Goal: Task Accomplishment & Management: Use online tool/utility

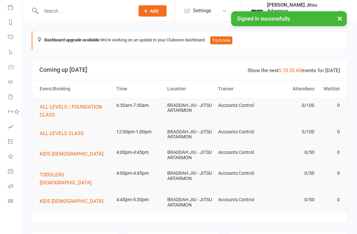
scroll to position [78, 0]
click at [13, 202] on icon at bounding box center [10, 200] width 5 height 5
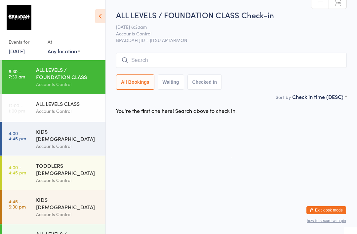
click at [155, 58] on input "search" at bounding box center [231, 60] width 231 height 15
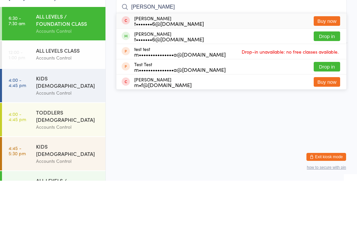
type input "Ted"
click at [329, 85] on button "Drop in" at bounding box center [327, 90] width 26 height 10
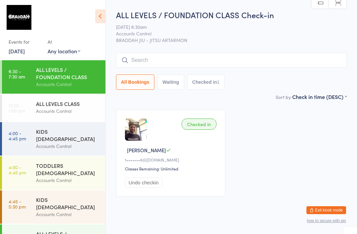
click at [240, 57] on input "search" at bounding box center [231, 60] width 231 height 15
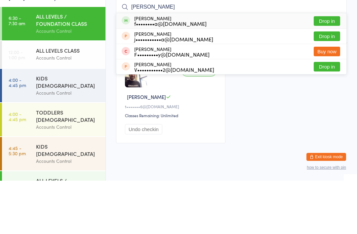
type input "Frede"
click at [327, 66] on div "Frederick Floresca f••••••••a@gmail.com Drop in" at bounding box center [231, 73] width 230 height 15
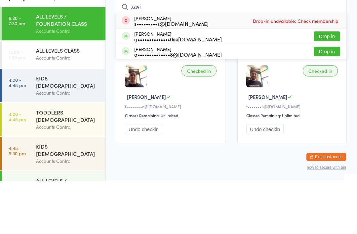
type input "xavi"
click at [327, 85] on button "Drop in" at bounding box center [327, 90] width 26 height 10
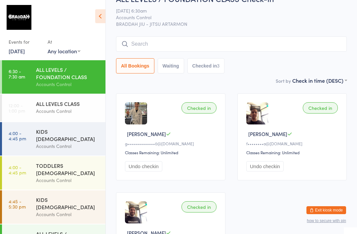
click at [250, 37] on input "search" at bounding box center [231, 43] width 231 height 15
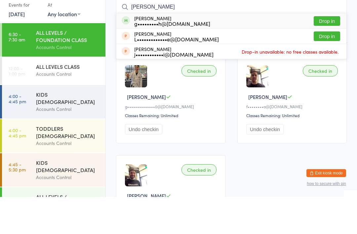
type input "Binh"
click at [328, 53] on button "Drop in" at bounding box center [327, 58] width 26 height 10
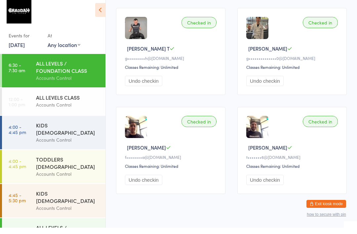
scroll to position [0, 0]
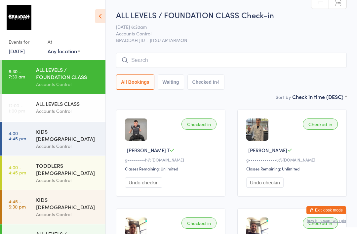
click at [227, 57] on input "search" at bounding box center [231, 60] width 231 height 15
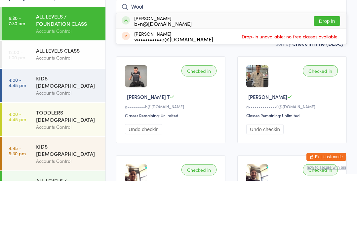
type input "Wool"
click at [324, 69] on button "Drop in" at bounding box center [327, 74] width 26 height 10
